Goal: Check status: Check status

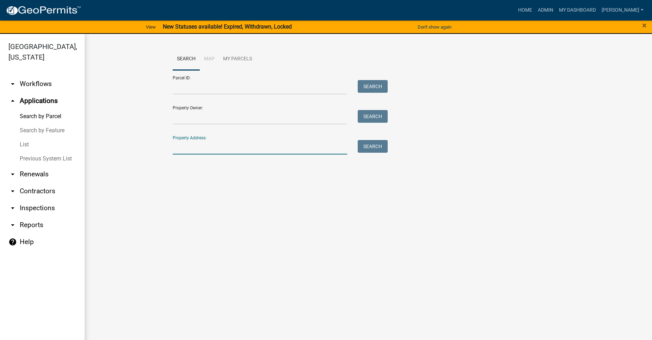
drag, startPoint x: 201, startPoint y: 146, endPoint x: 198, endPoint y: 142, distance: 5.3
click at [200, 146] on input "Property Address:" at bounding box center [260, 147] width 174 height 14
type input "1344"
click at [384, 147] on button "Search" at bounding box center [373, 146] width 30 height 13
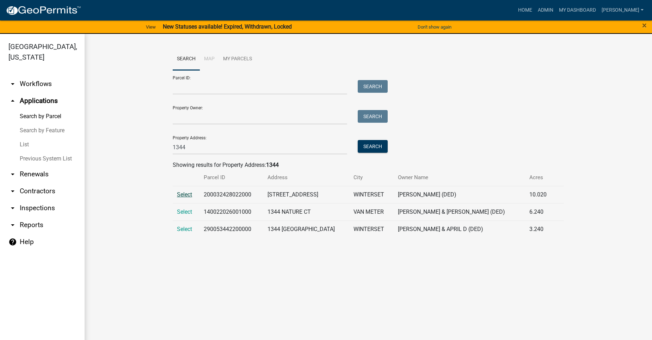
click at [183, 193] on span "Select" at bounding box center [184, 194] width 15 height 7
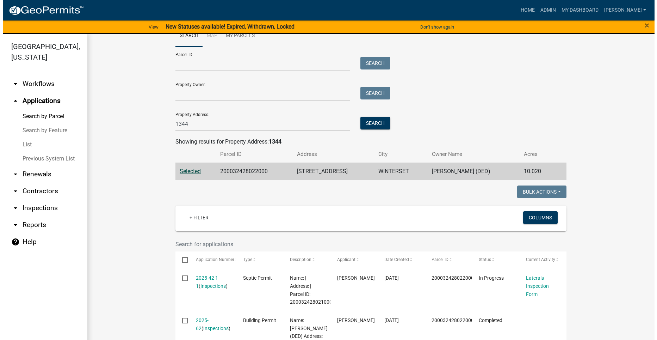
scroll to position [70, 0]
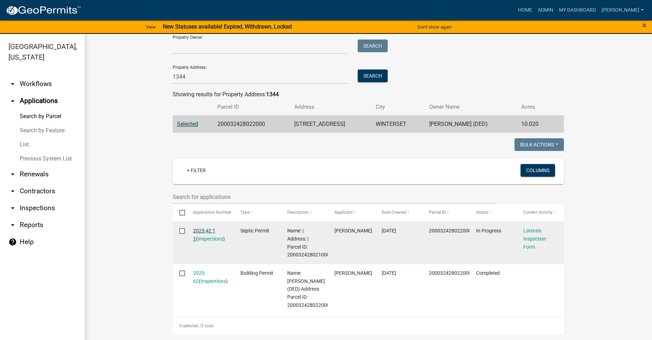
click at [206, 230] on link "2025-42 1 1" at bounding box center [204, 235] width 22 height 14
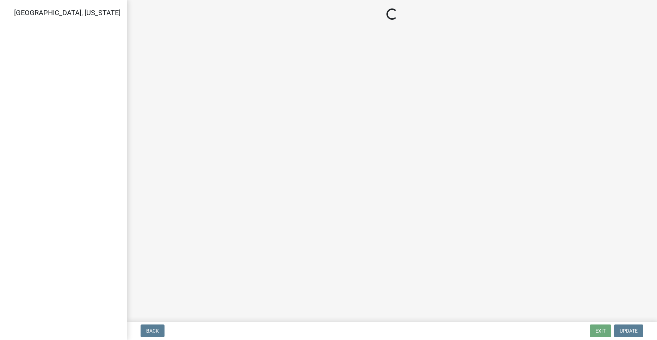
select select "dbe3a1b9-a4b3-48fa-b9c0-fee70399abae"
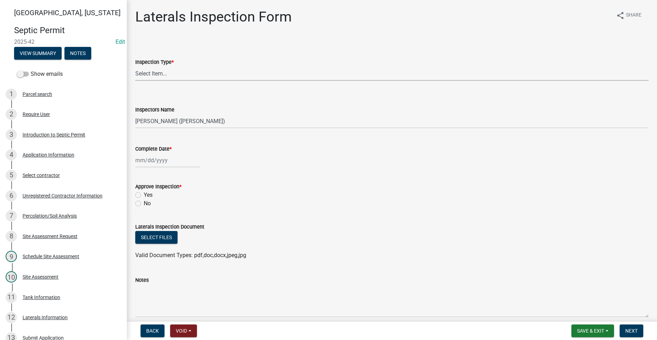
click at [159, 76] on select "Select Item... Laterals" at bounding box center [391, 73] width 513 height 14
click at [135, 66] on select "Select Item... Laterals" at bounding box center [391, 73] width 513 height 14
select select "f2871670-fe83-4942-b8e9-560e0ba620f8"
click at [45, 298] on div "Tank Information" at bounding box center [42, 297] width 38 height 5
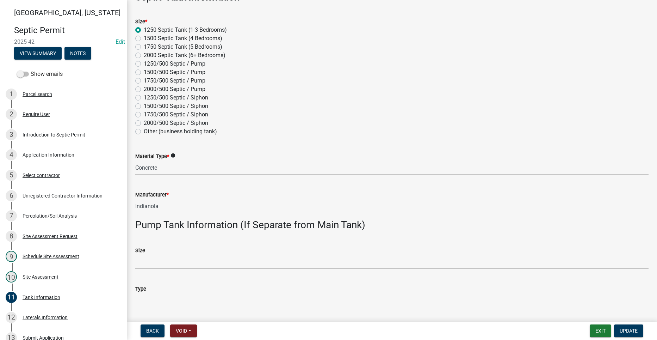
scroll to position [106, 0]
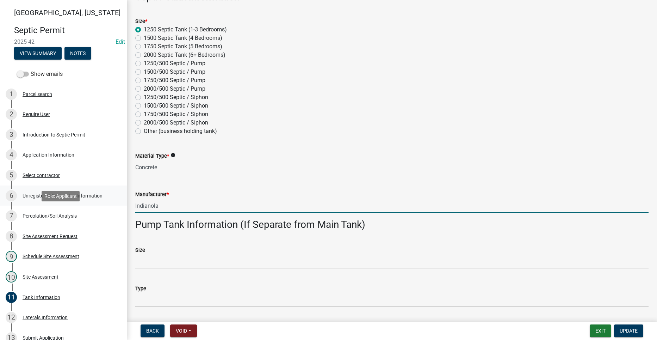
drag, startPoint x: 161, startPoint y: 208, endPoint x: 112, endPoint y: 200, distance: 50.0
click at [116, 206] on div "[GEOGRAPHIC_DATA], [US_STATE] Septic Permit 2025-42 Edit View Summary Notes Sho…" at bounding box center [328, 170] width 657 height 340
type input "[PERSON_NAME]"
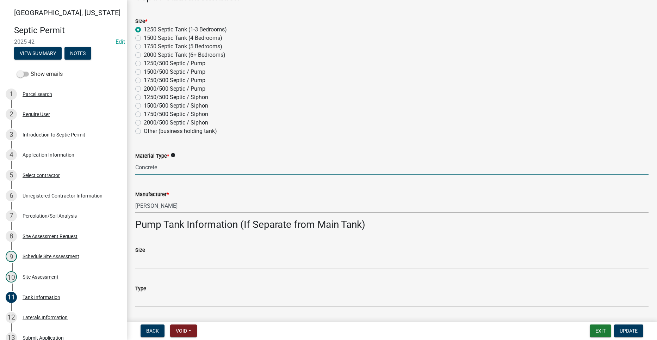
drag, startPoint x: 160, startPoint y: 168, endPoint x: 120, endPoint y: 168, distance: 39.5
click at [128, 169] on div "Tank Information share Share Type of Work * New Home Existing Home Accessory Bu…" at bounding box center [392, 285] width 530 height 764
type input "Poly"
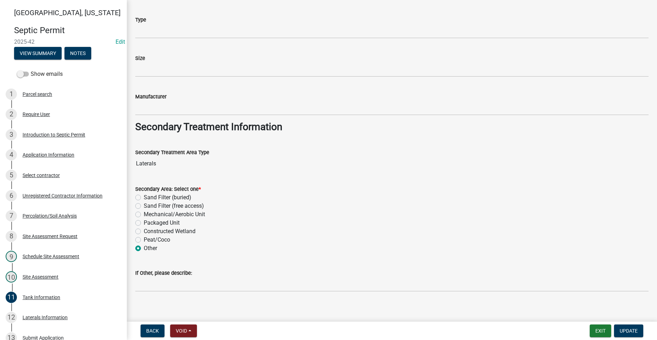
scroll to position [475, 0]
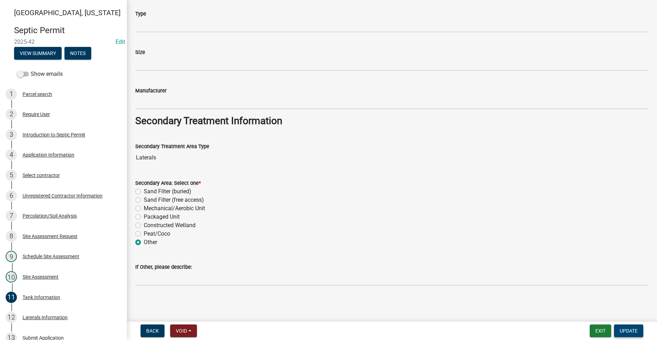
click at [625, 328] on span "Update" at bounding box center [629, 331] width 18 height 6
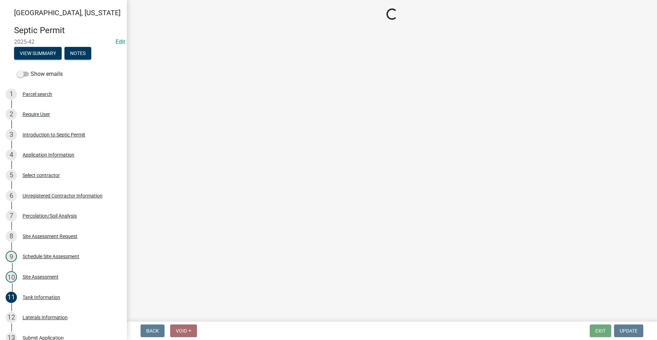
select select "dbe3a1b9-a4b3-48fa-b9c0-fee70399abae"
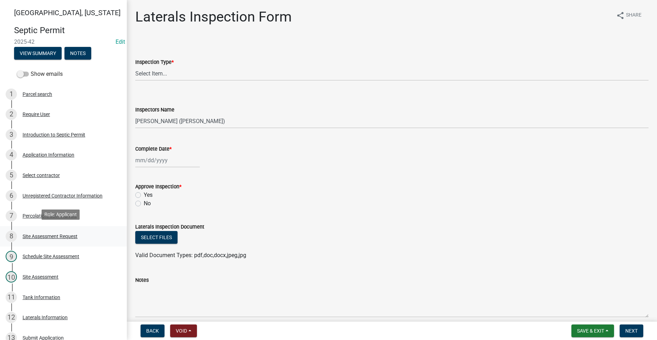
scroll to position [35, 0]
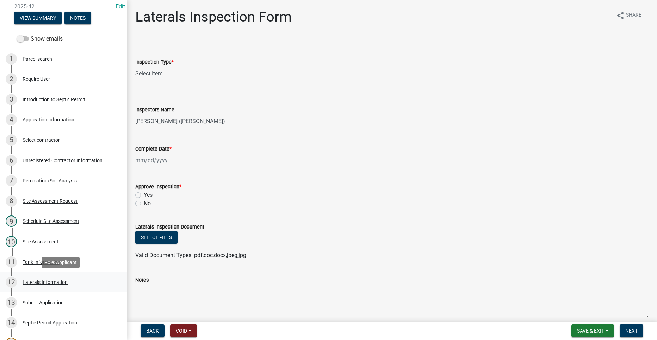
click at [52, 279] on div "Laterals Information" at bounding box center [45, 281] width 45 height 5
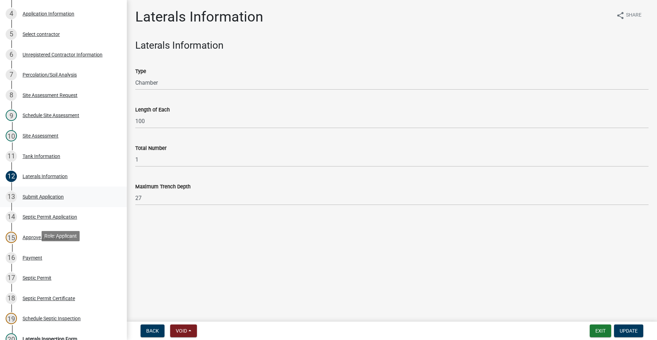
scroll to position [176, 0]
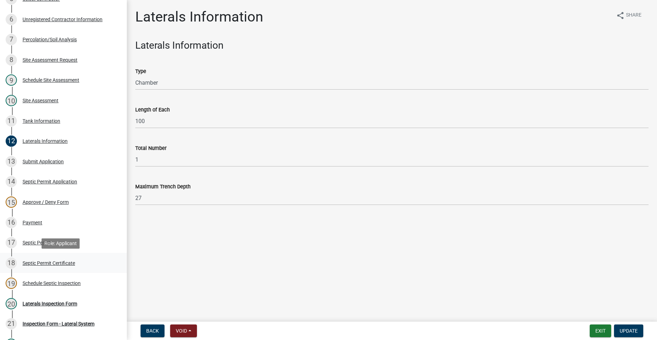
click at [64, 262] on div "Septic Permit Certificate" at bounding box center [49, 262] width 53 height 5
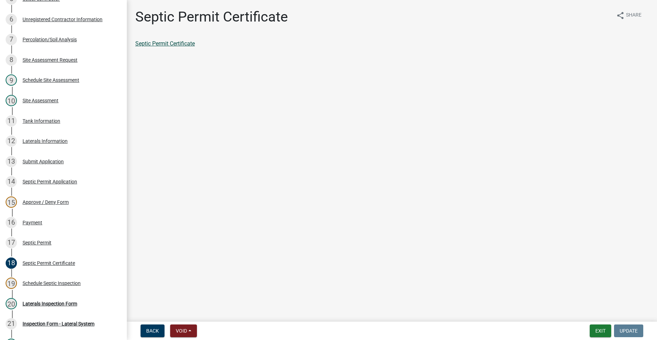
click at [168, 44] on link "Septic Permit Certificate" at bounding box center [165, 43] width 60 height 7
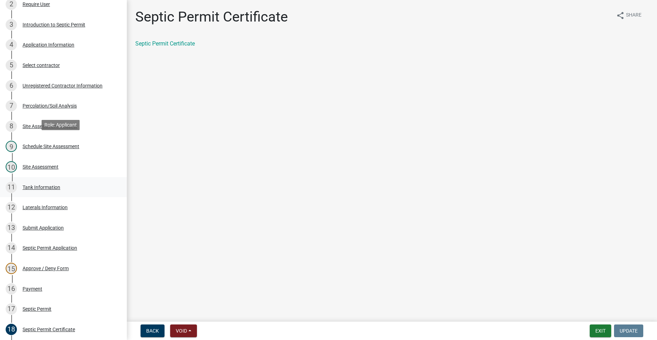
scroll to position [106, 0]
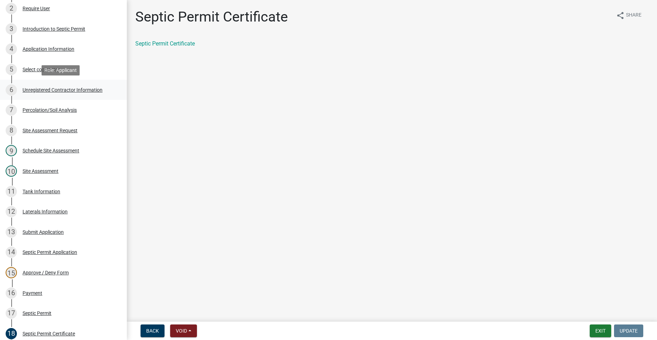
click at [46, 91] on div "Unregistered Contractor Information" at bounding box center [63, 89] width 80 height 5
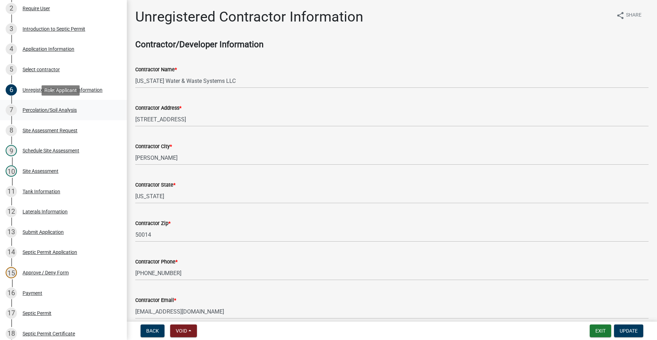
click at [56, 108] on div "Percolation/Soil Analysis" at bounding box center [50, 109] width 54 height 5
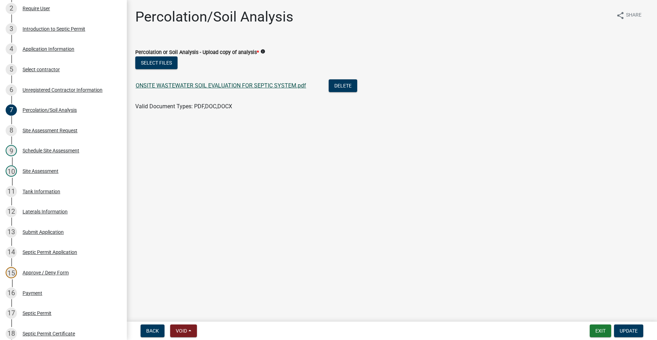
click at [143, 84] on link "ONSITE WASTEWATER SOIL EVALUATION FOR SEPTIC SYSTEM.pdf" at bounding box center [221, 85] width 171 height 7
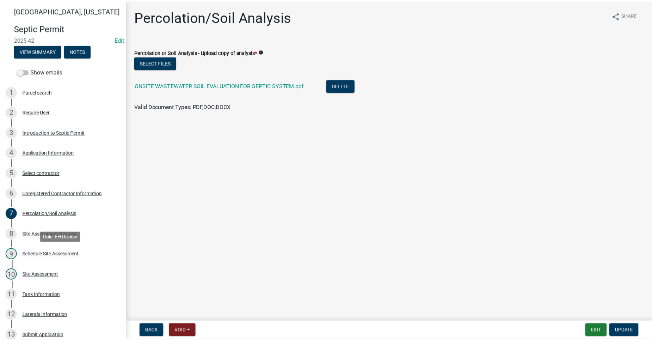
scroll to position [0, 0]
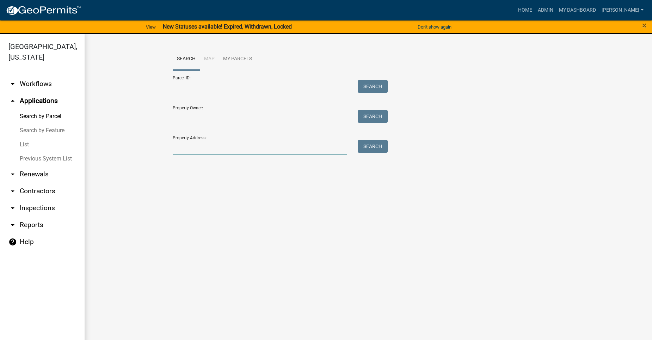
click at [193, 146] on input "Property Address:" at bounding box center [260, 147] width 174 height 14
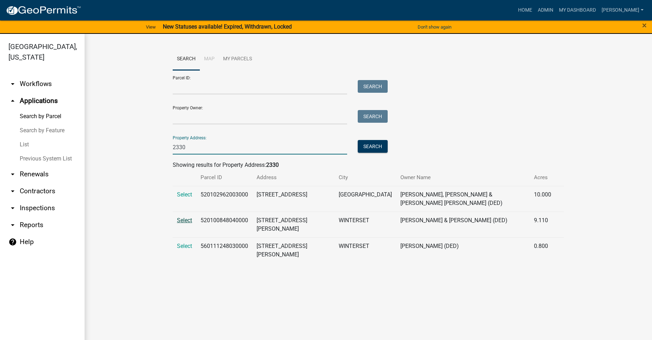
type input "2330"
click at [186, 217] on span "Select" at bounding box center [184, 220] width 15 height 7
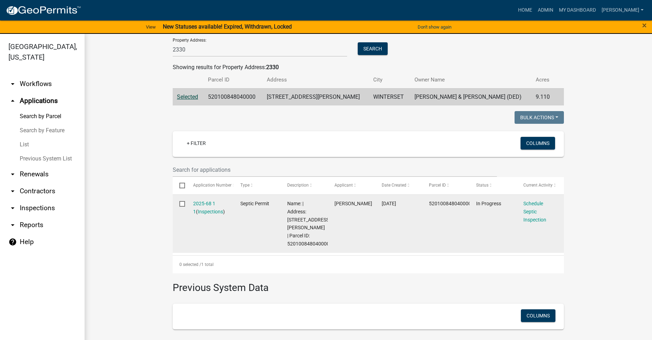
scroll to position [106, 0]
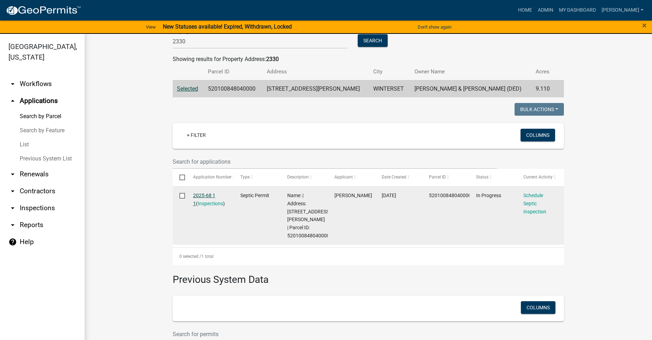
click at [211, 194] on link "2025-68 1 1" at bounding box center [204, 199] width 22 height 14
